Goal: Transaction & Acquisition: Purchase product/service

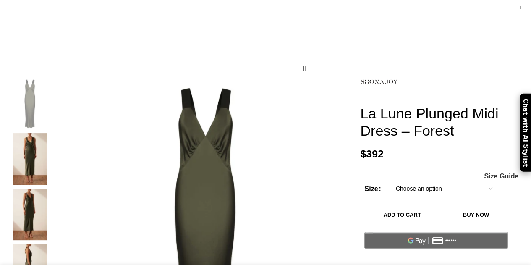
click at [390, 180] on select "Choose an option 4 UK 6 UK 8 UK 10 UK 12 UK 14 UK 16 UK 18 UK" at bounding box center [444, 189] width 109 height 18
select select "4-uk"
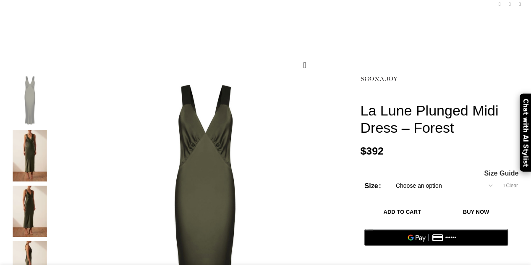
scroll to position [97, 0]
click at [44, 189] on img at bounding box center [29, 211] width 51 height 51
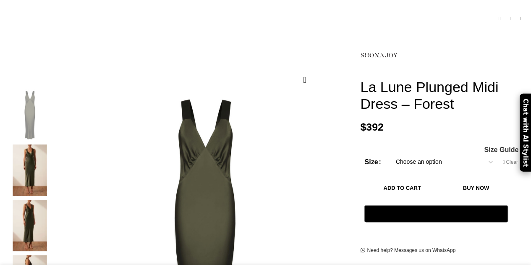
scroll to position [175, 0]
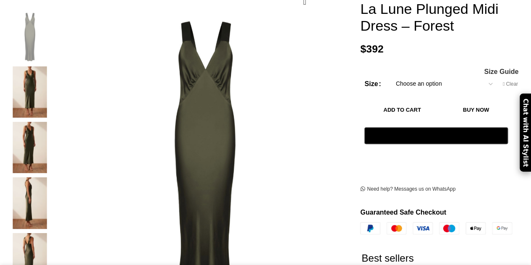
click at [40, 181] on img at bounding box center [29, 202] width 51 height 51
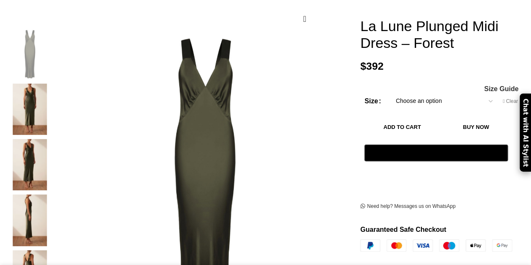
scroll to position [0, 88]
click at [39, 158] on img at bounding box center [29, 164] width 51 height 51
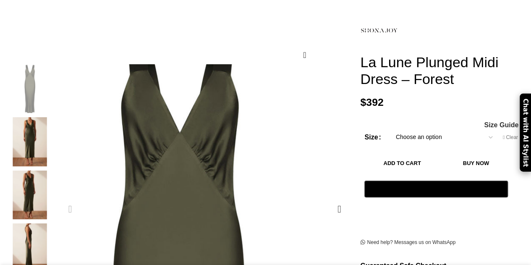
scroll to position [132, 0]
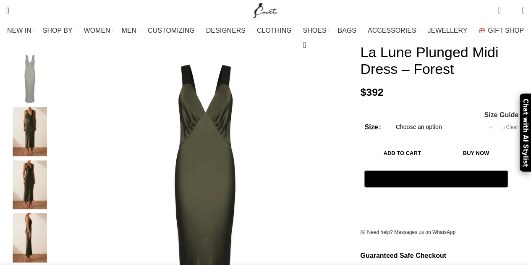
click at [40, 174] on img "3 / 5" at bounding box center [29, 184] width 51 height 49
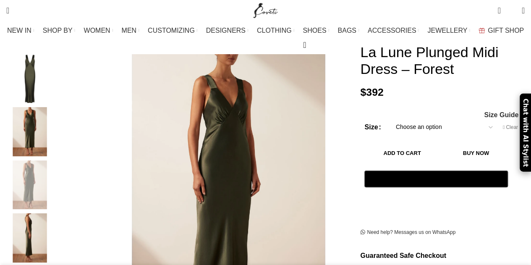
click at [42, 213] on img "4 / 5" at bounding box center [29, 237] width 51 height 49
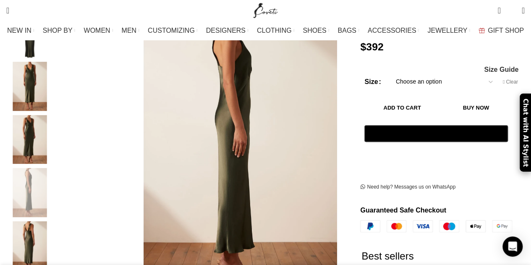
scroll to position [183, 0]
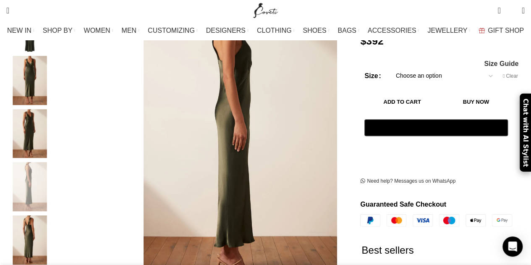
click at [39, 227] on img "5 / 5" at bounding box center [29, 239] width 51 height 49
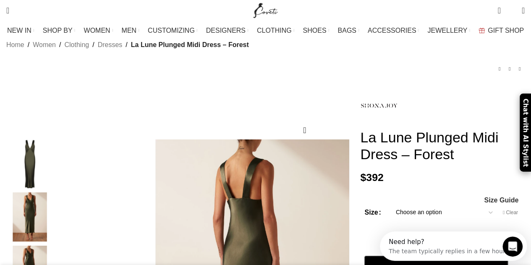
scroll to position [0, 0]
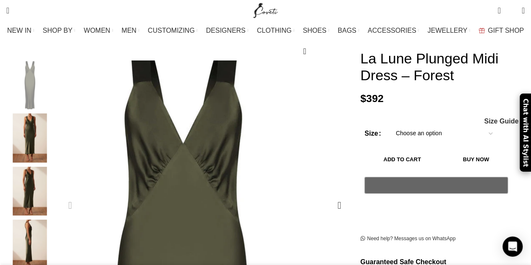
scroll to position [96, 0]
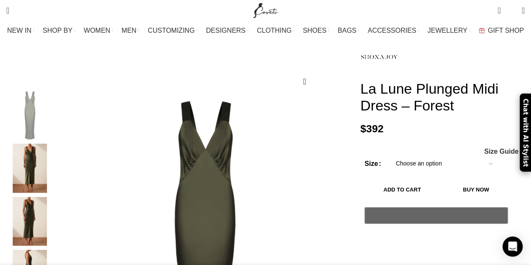
click at [395, 155] on select "Choose an option 4 UK 6 UK 8 UK 10 UK 12 UK 14 UK 16 UK 18 UK" at bounding box center [444, 164] width 109 height 18
click at [409, 103] on h1 "La Lune Plunged Midi Dress – Forest" at bounding box center [442, 97] width 165 height 34
click at [411, 155] on select "Choose an option 4 UK 6 UK 8 UK 10 UK 12 UK 14 UK 16 UK 18 UK" at bounding box center [444, 164] width 109 height 18
click at [390, 155] on select "Choose an option 4 UK 6 UK 8 UK 10 UK 12 UK 14 UK 16 UK 18 UK" at bounding box center [444, 164] width 109 height 18
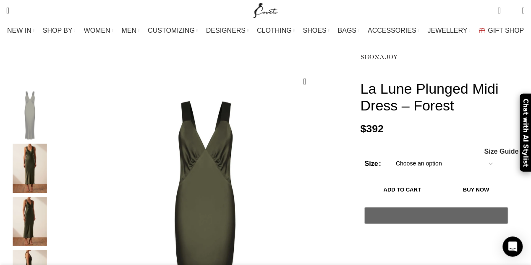
select select "8-uk"
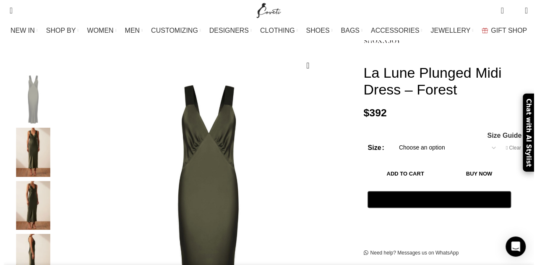
scroll to position [112, 0]
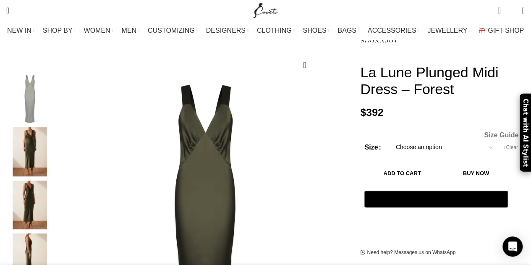
click at [495, 132] on span "Size Guide" at bounding box center [501, 135] width 34 height 7
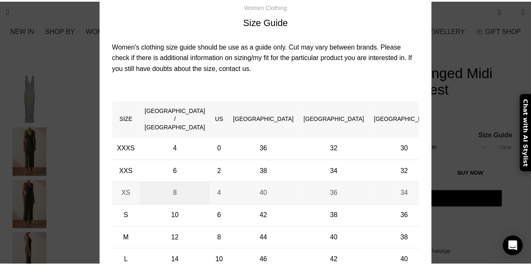
scroll to position [0, 442]
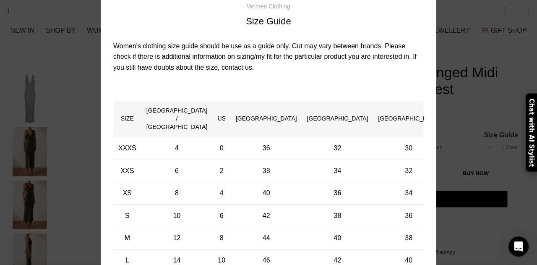
click at [493, 154] on div "× Women's clothing size guide Women Clothing Size Guide Women's clothing size g…" at bounding box center [268, 159] width 525 height 428
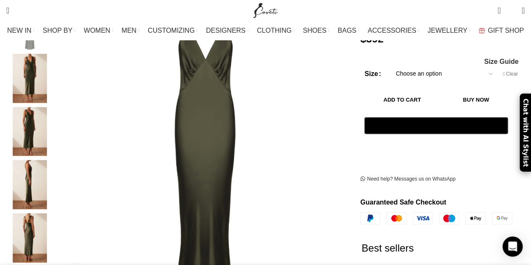
scroll to position [137, 0]
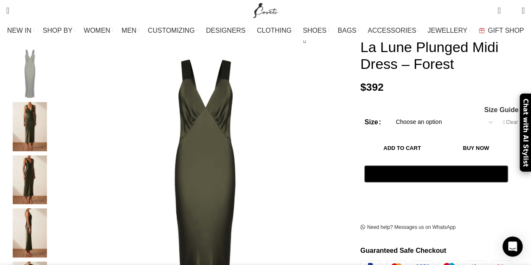
click at [420, 139] on button "Add to cart" at bounding box center [401, 148] width 75 height 18
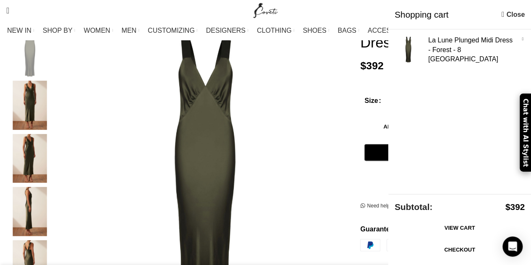
scroll to position [160, 0]
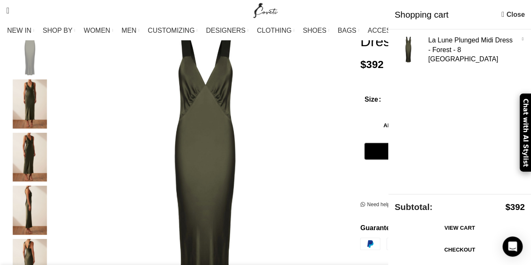
click at [430, 250] on link "Checkout" at bounding box center [460, 250] width 130 height 18
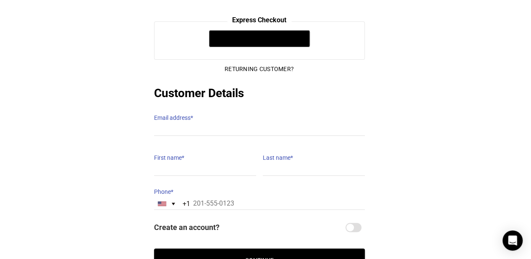
scroll to position [106, 6]
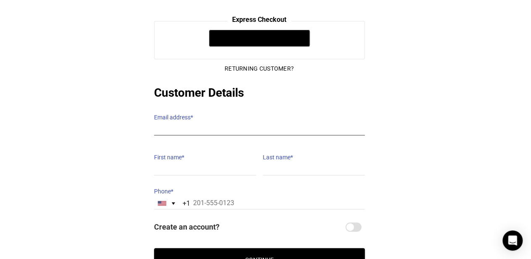
click at [175, 123] on input "Email address *" at bounding box center [259, 129] width 211 height 12
type input "milnermara@gmail.com"
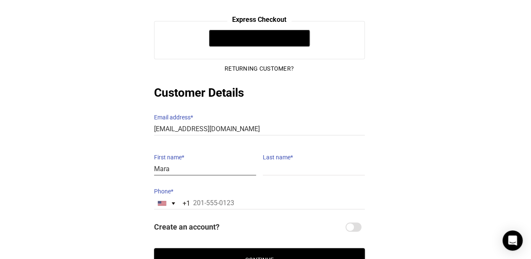
type input "Mara"
type input "Milner"
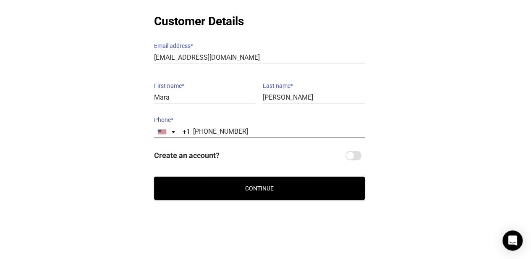
type input "412-508-0872"
click at [225, 184] on button "Continue" at bounding box center [259, 187] width 211 height 23
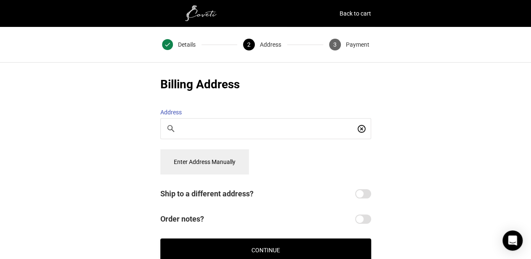
click at [197, 124] on input "Search For a Place" at bounding box center [268, 128] width 174 height 9
click at [170, 125] on icon at bounding box center [170, 128] width 7 height 7
click at [260, 124] on input "[STREET_ADDRESS]" at bounding box center [268, 128] width 174 height 9
type input "3 W 36th Street Apt 7A"
click at [221, 152] on button "Enter Address Manually" at bounding box center [204, 161] width 89 height 25
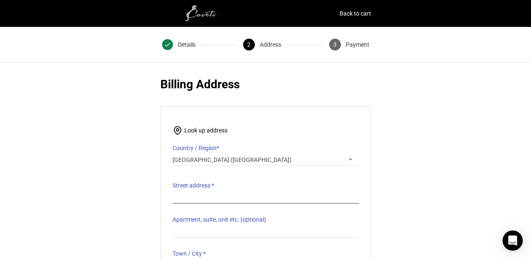
click at [192, 191] on input "Street address *" at bounding box center [266, 197] width 186 height 12
type input "[STREET_ADDRESS]"
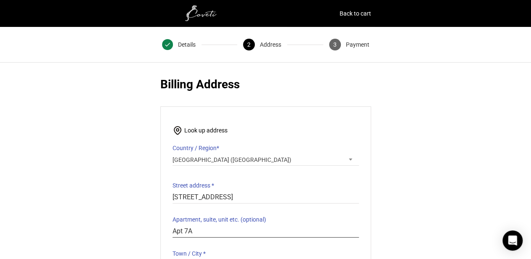
type input "Apt 7A"
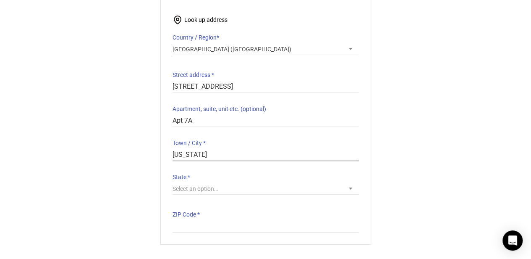
scroll to position [113, 0]
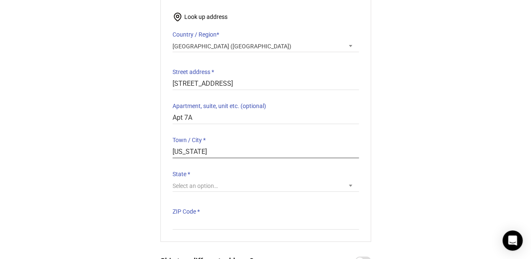
type input "New York"
click at [201, 182] on span "Select an option…" at bounding box center [195, 185] width 45 height 7
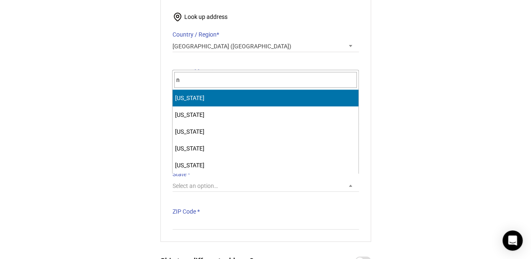
type input "n"
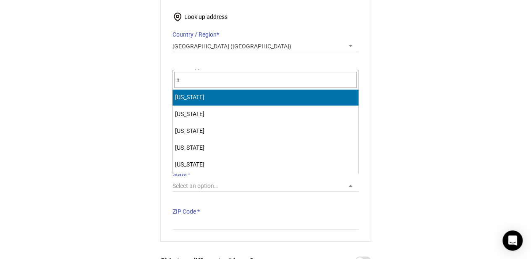
scroll to position [309, 0]
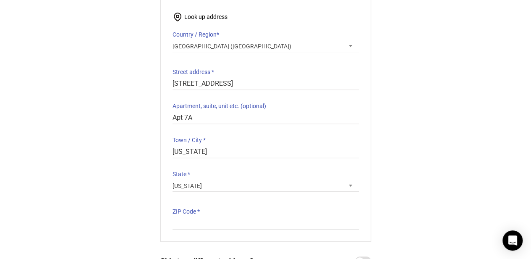
select select "NY"
click at [188, 217] on input "ZIP Code *" at bounding box center [266, 223] width 186 height 12
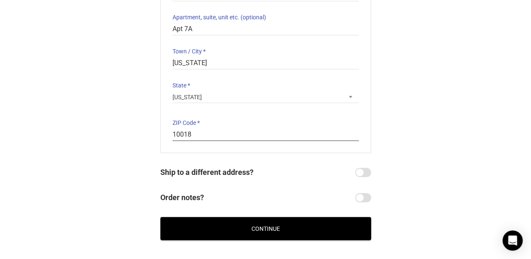
scroll to position [240, 0]
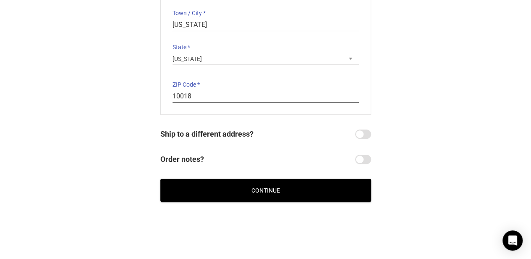
type input "10018"
click at [252, 178] on button "Continue" at bounding box center [265, 189] width 211 height 23
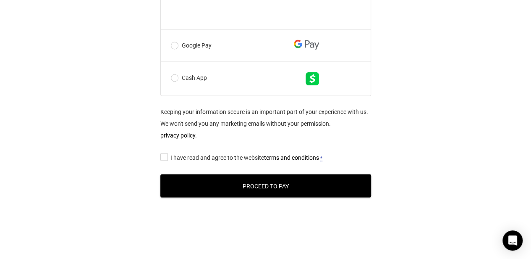
scroll to position [659, 0]
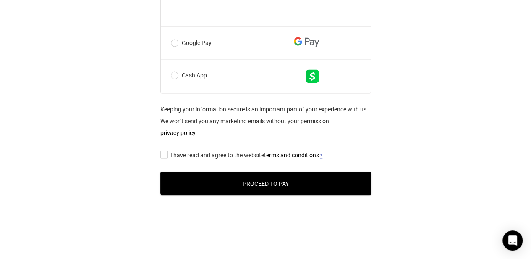
click at [164, 154] on input "I have read and agree to the website terms and conditions *" at bounding box center [162, 154] width 5 height 0
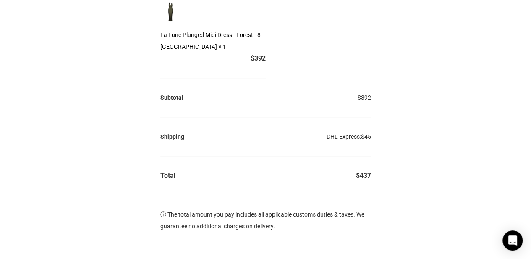
scroll to position [0, 0]
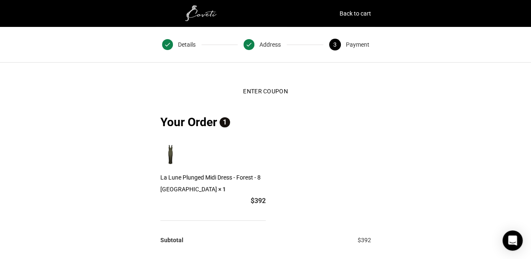
drag, startPoint x: 285, startPoint y: 160, endPoint x: 160, endPoint y: 162, distance: 126.0
copy div "Product Subtotal La Lune Plunged Midi Dress - Forest - 8 UK × 1"
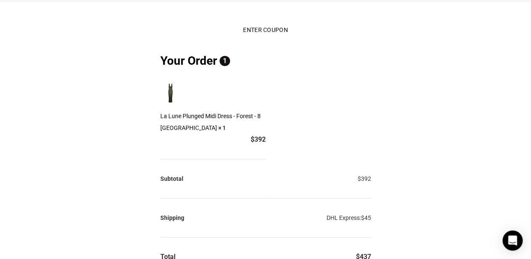
scroll to position [62, 0]
click at [263, 24] on button "Enter Coupon" at bounding box center [265, 29] width 58 height 18
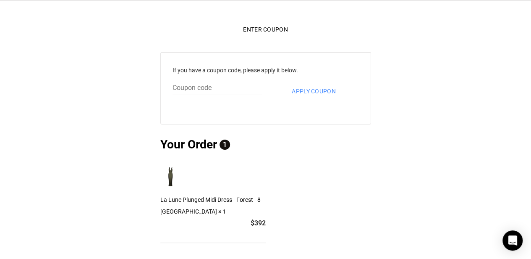
click at [186, 82] on input "text" at bounding box center [218, 88] width 90 height 12
type input "N10FF"
click at [305, 85] on button "Apply coupon" at bounding box center [313, 91] width 57 height 18
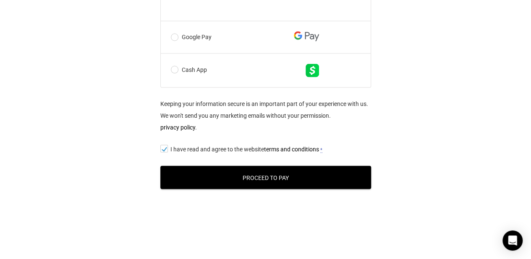
scroll to position [756, 0]
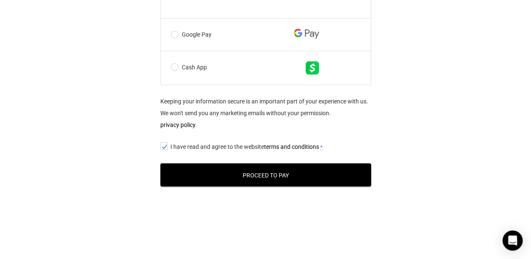
click at [237, 163] on button "Proceed to Pay" at bounding box center [265, 174] width 211 height 23
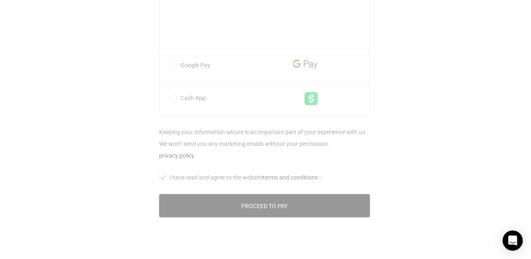
scroll to position [756, 1]
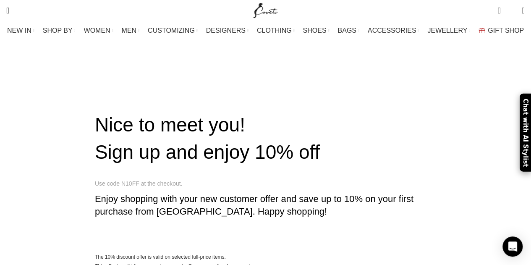
click at [306, 77] on span "Sign up and get 10% off" at bounding box center [312, 80] width 76 height 7
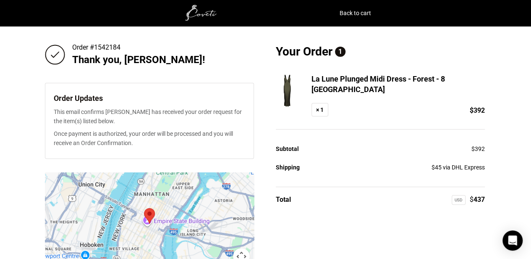
scroll to position [1, 0]
